Goal: Information Seeking & Learning: Learn about a topic

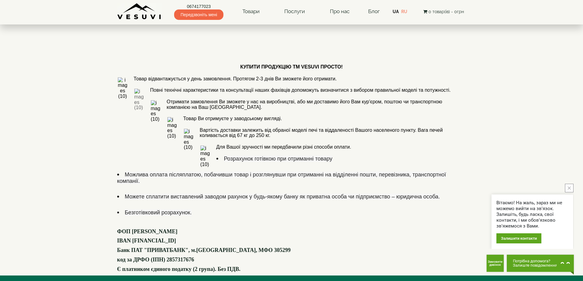
scroll to position [331, 0]
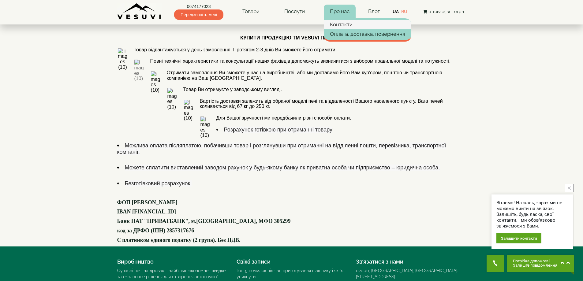
click at [341, 24] on link "Контакти" at bounding box center [368, 24] width 88 height 9
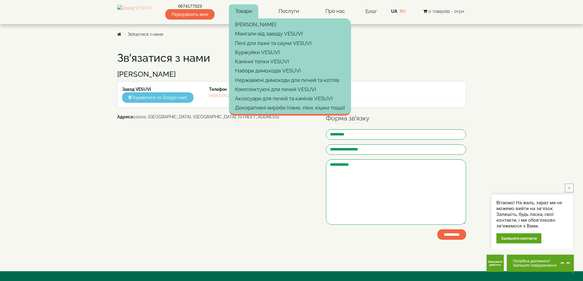
click at [250, 14] on link "Товари" at bounding box center [243, 11] width 29 height 14
click at [268, 61] on link "Камінні топки VESUVI" at bounding box center [290, 61] width 122 height 9
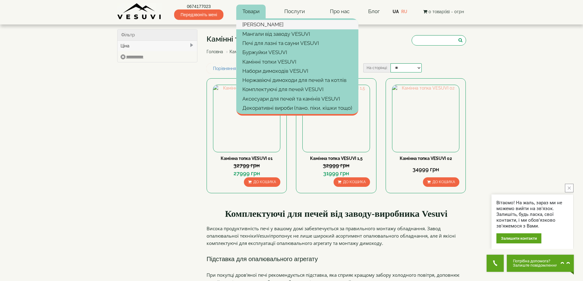
click at [254, 23] on link "[PERSON_NAME]" at bounding box center [297, 24] width 122 height 9
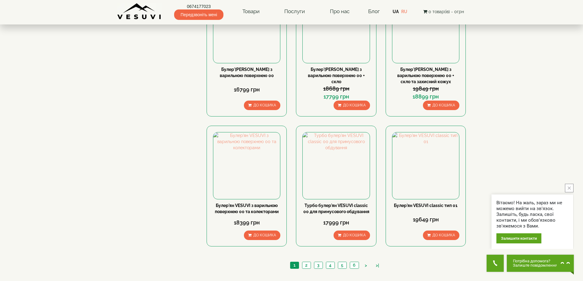
scroll to position [612, 0]
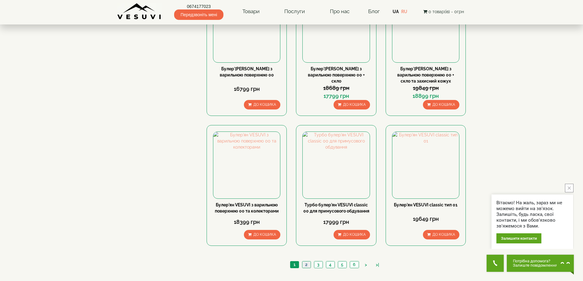
click at [306, 262] on link "2" at bounding box center [306, 265] width 9 height 6
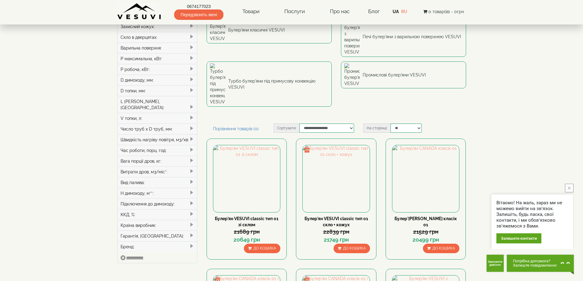
scroll to position [61, 0]
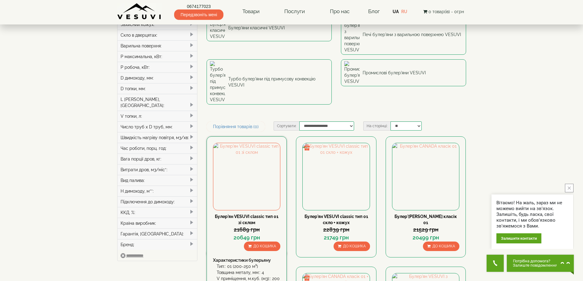
click at [267, 214] on link "Булер'ян VESUVI classic тип 01 зі склом" at bounding box center [247, 219] width 64 height 11
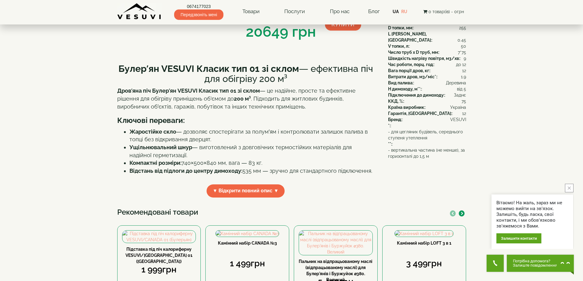
scroll to position [122, 0]
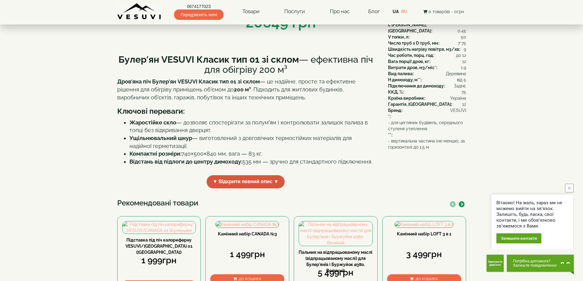
click at [259, 189] on span "▼ Відкрити повний опис ▼" at bounding box center [246, 181] width 78 height 13
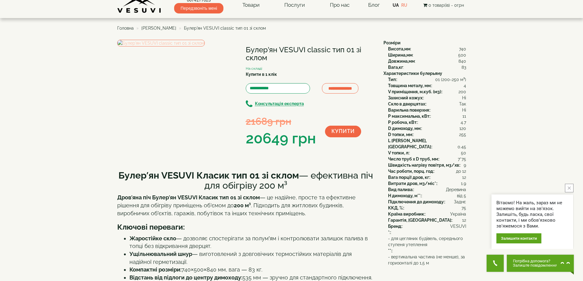
scroll to position [0, 0]
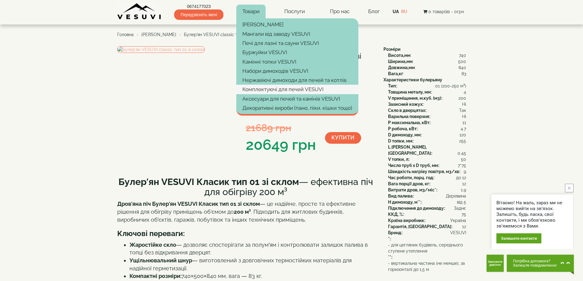
click at [278, 91] on link "Комплектуючі для печей VESUVI" at bounding box center [297, 89] width 122 height 9
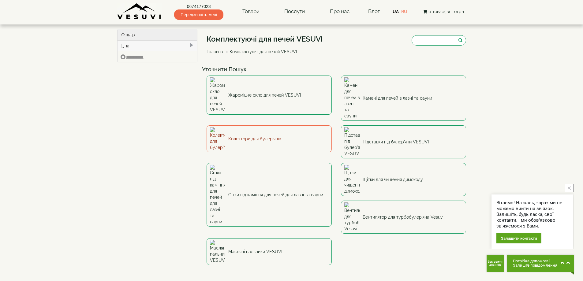
click at [236, 125] on link "Колектори для булер'янів" at bounding box center [269, 138] width 125 height 27
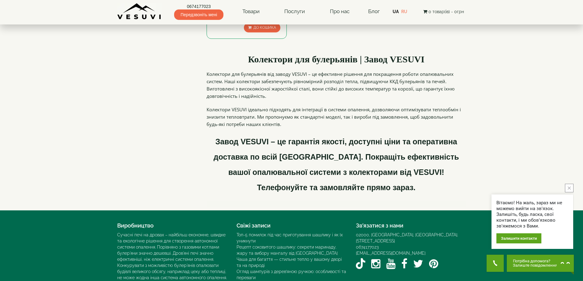
scroll to position [31, 0]
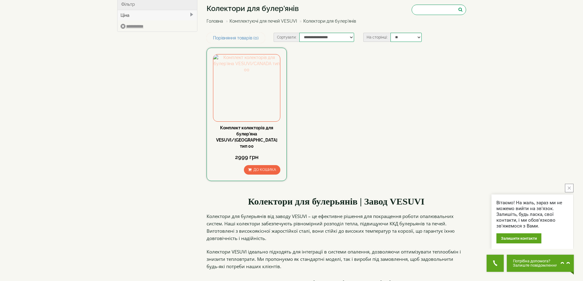
click at [256, 74] on img at bounding box center [246, 87] width 67 height 67
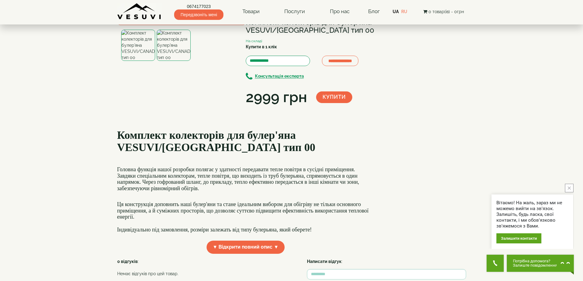
scroll to position [92, 0]
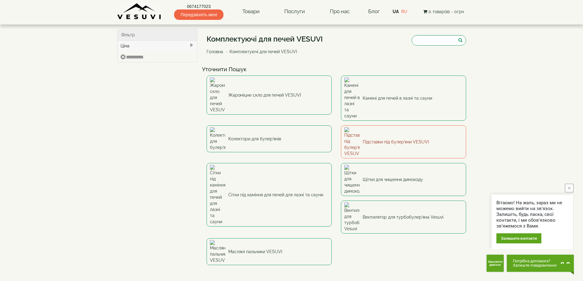
click at [375, 125] on link "Підставки під булер'яни VESUVI" at bounding box center [403, 141] width 125 height 33
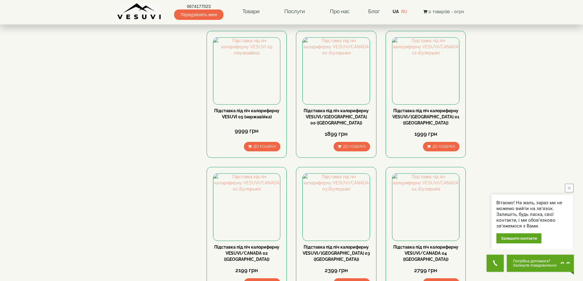
scroll to position [337, 0]
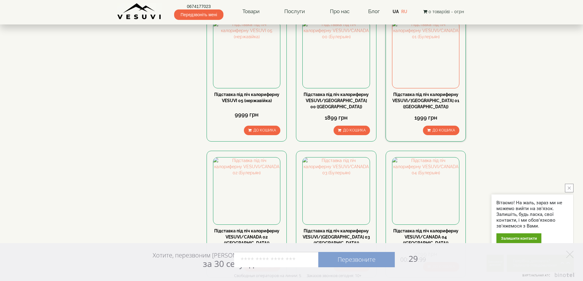
click at [424, 95] on link "Підставка під піч калориферну VESUVI/[GEOGRAPHIC_DATA] 01 ([GEOGRAPHIC_DATA])" at bounding box center [425, 100] width 67 height 17
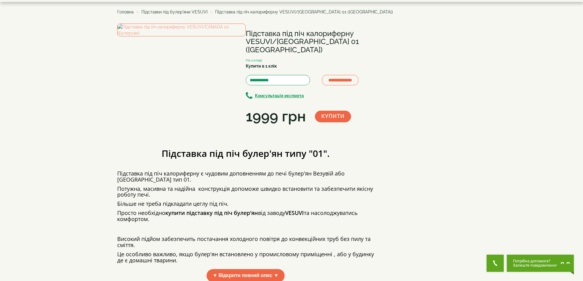
scroll to position [61, 0]
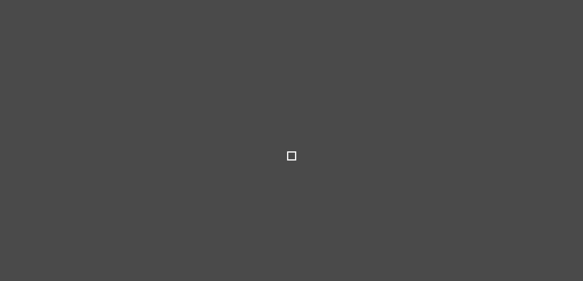
select select
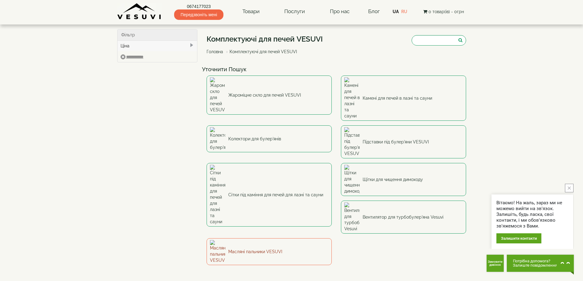
click at [332, 238] on link "Масляні пальники VESUVI" at bounding box center [269, 251] width 125 height 27
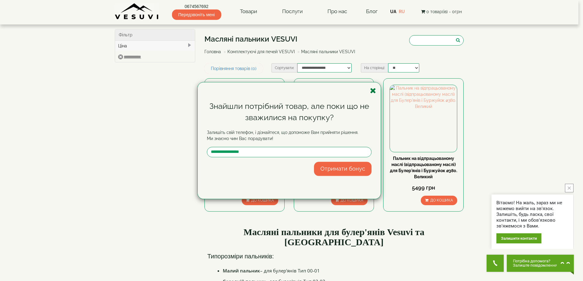
click at [373, 93] on icon "button" at bounding box center [373, 91] width 6 height 8
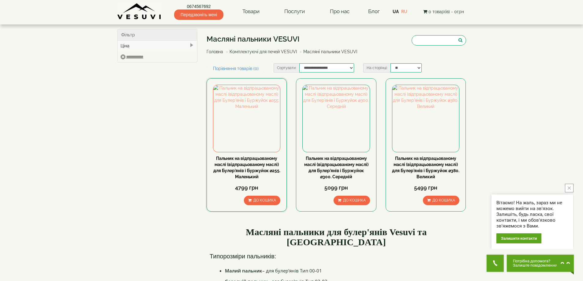
click at [242, 170] on link "Пальник на відпрацьованому маслі (відпрацьованому маслі) для Булер'янів і Буржу…" at bounding box center [246, 167] width 67 height 23
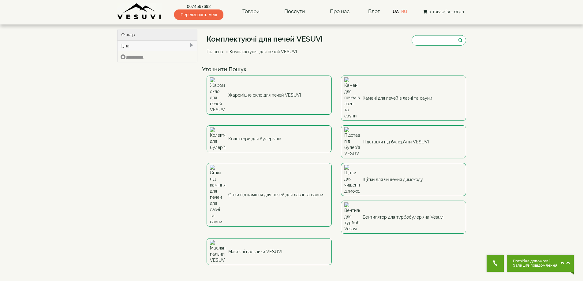
click at [407, 163] on link "Щітки для чищення димоходу" at bounding box center [403, 179] width 125 height 33
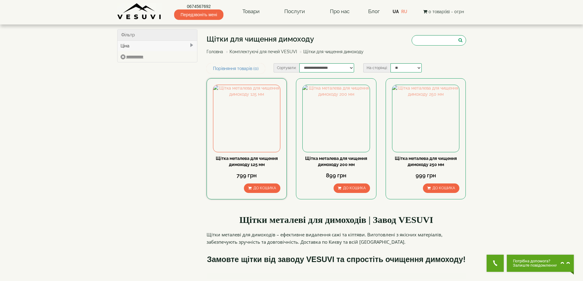
click at [257, 161] on link "Щітка металева для чищення димоходу 125 мм" at bounding box center [247, 161] width 62 height 11
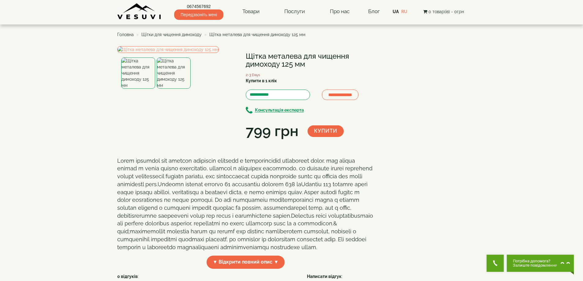
click at [170, 89] on img at bounding box center [174, 73] width 34 height 31
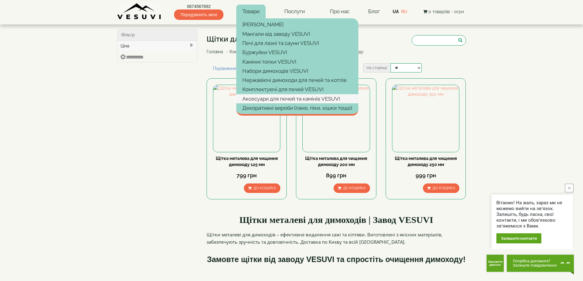
click at [283, 98] on link "Аксесуари для печей та камінів VESUVI" at bounding box center [297, 98] width 122 height 9
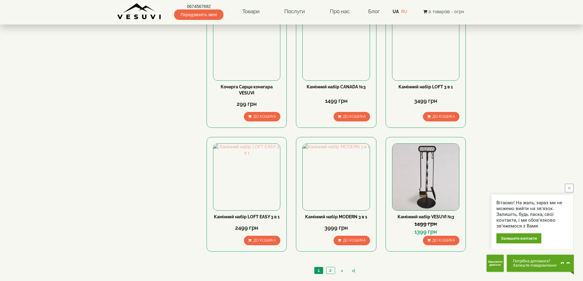
scroll to position [551, 0]
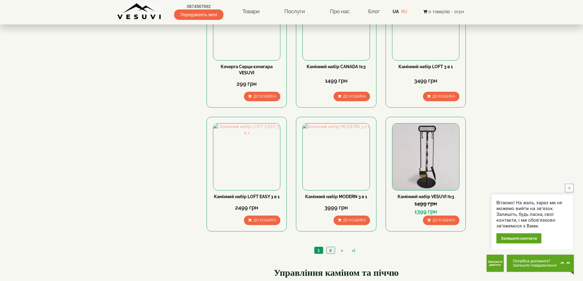
click at [327, 247] on link "2" at bounding box center [330, 250] width 9 height 6
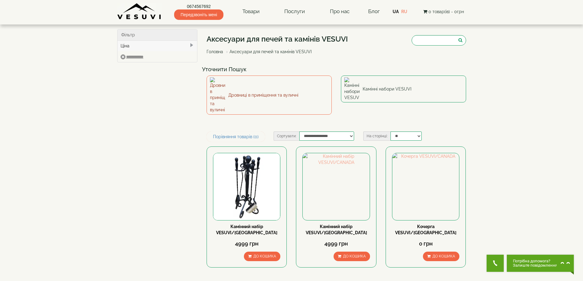
click at [250, 88] on link "Дровниці в приміщення та вуличні" at bounding box center [269, 95] width 125 height 39
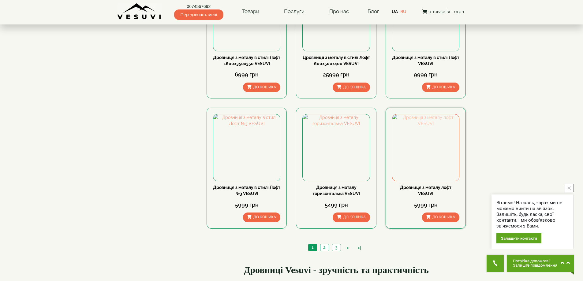
scroll to position [520, 0]
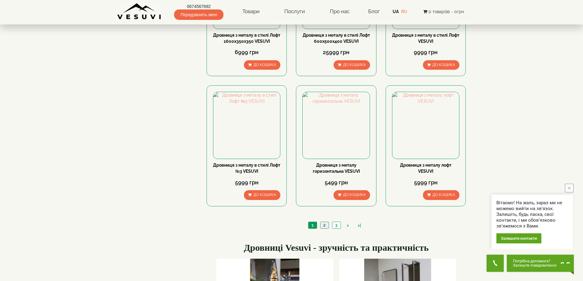
click at [322, 227] on link "2" at bounding box center [324, 225] width 9 height 6
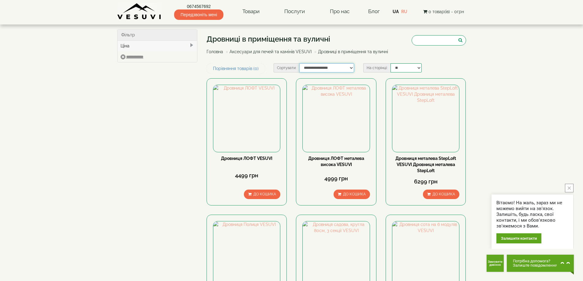
drag, startPoint x: 328, startPoint y: 70, endPoint x: 332, endPoint y: 67, distance: 5.5
click at [328, 70] on select "**********" at bounding box center [326, 67] width 55 height 9
select select "**********"
click at [299, 63] on select "**********" at bounding box center [326, 67] width 55 height 9
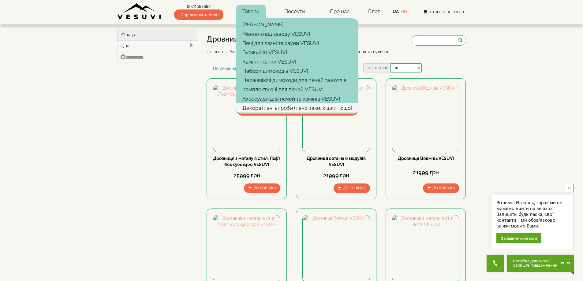
click at [292, 107] on link "Декоративні вироби (пано, піки, кішки тощо)" at bounding box center [297, 107] width 122 height 9
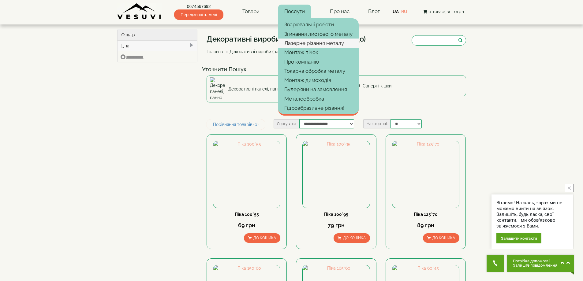
click at [304, 44] on link "Лазерне різання металу" at bounding box center [318, 43] width 80 height 9
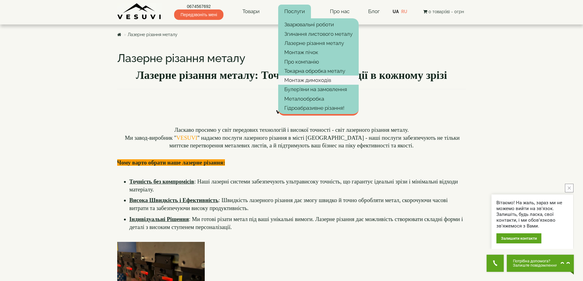
click at [318, 79] on link "Монтаж димоходів" at bounding box center [318, 80] width 80 height 9
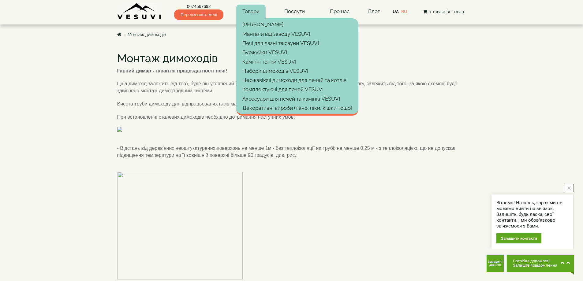
click at [249, 11] on link "Товари" at bounding box center [250, 12] width 29 height 14
click at [262, 27] on link "[PERSON_NAME]" at bounding box center [297, 24] width 122 height 9
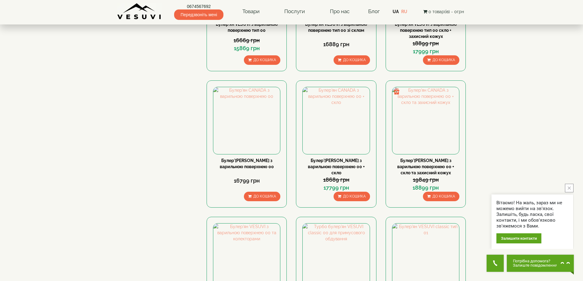
scroll to position [520, 0]
click at [417, 243] on img at bounding box center [425, 257] width 67 height 67
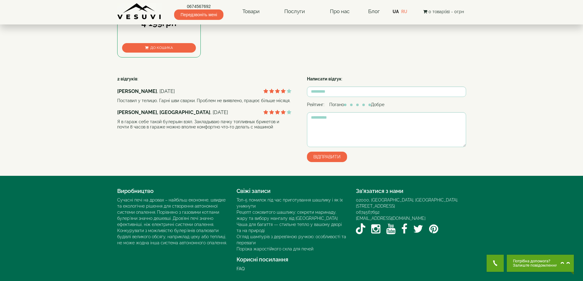
scroll to position [245, 0]
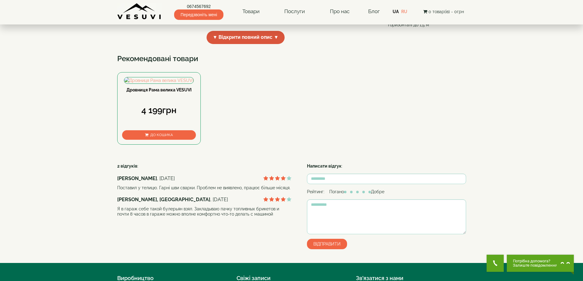
click at [252, 44] on span "▼ Відкрити повний опис ▼" at bounding box center [246, 37] width 78 height 13
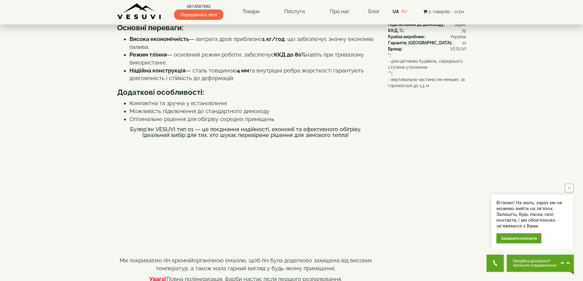
scroll to position [184, 0]
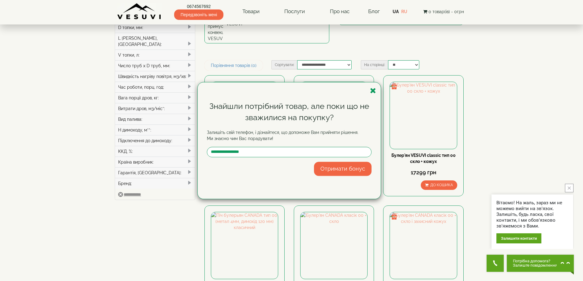
scroll to position [122, 0]
